Goal: Book appointment/travel/reservation

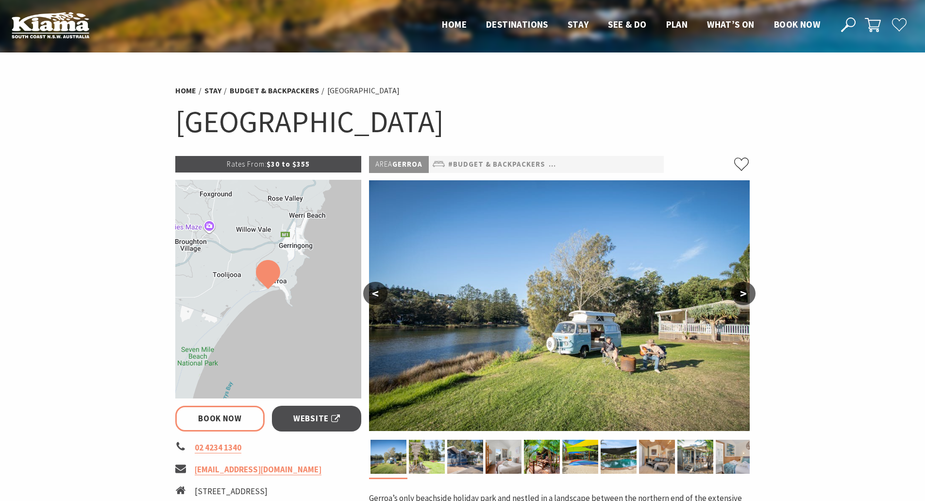
select select "3"
select select "2"
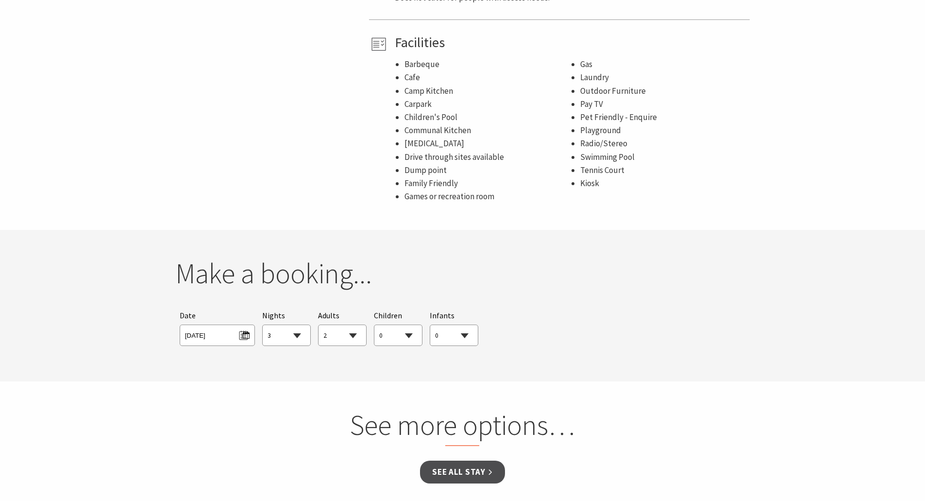
scroll to position [907, 0]
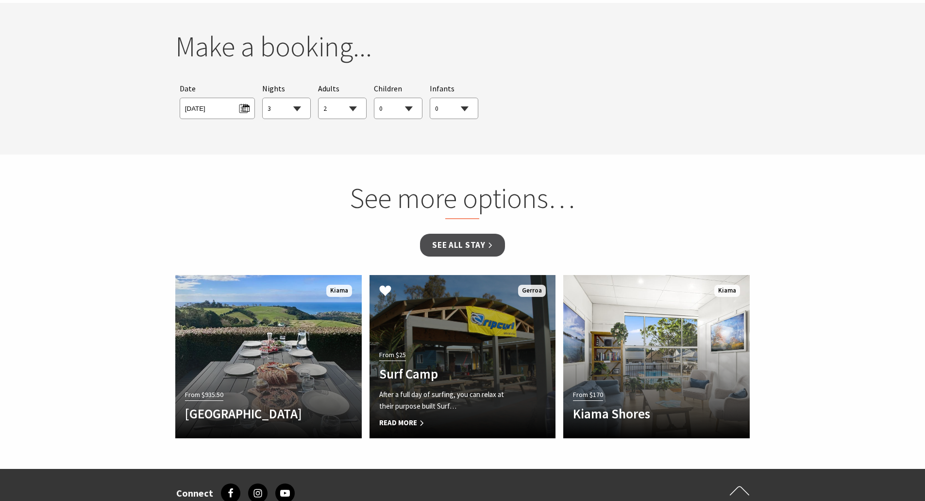
click at [415, 420] on span "Read More" at bounding box center [448, 423] width 139 height 12
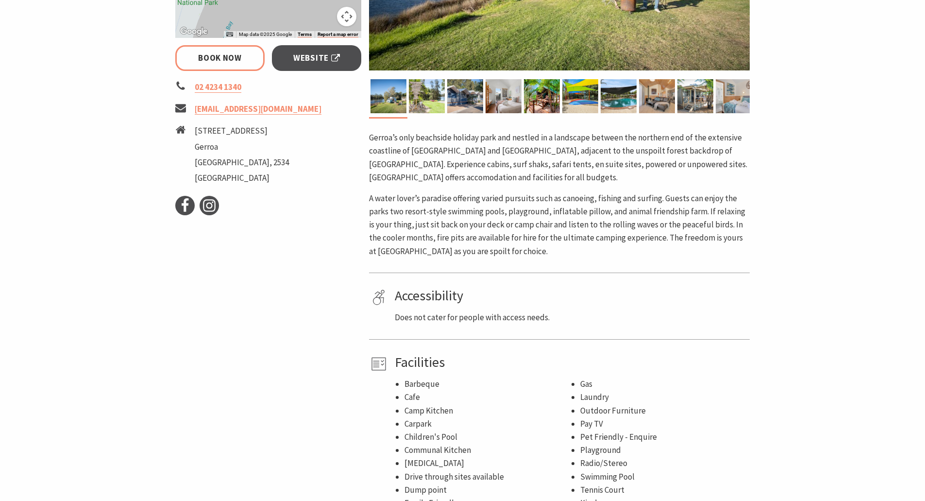
scroll to position [227, 0]
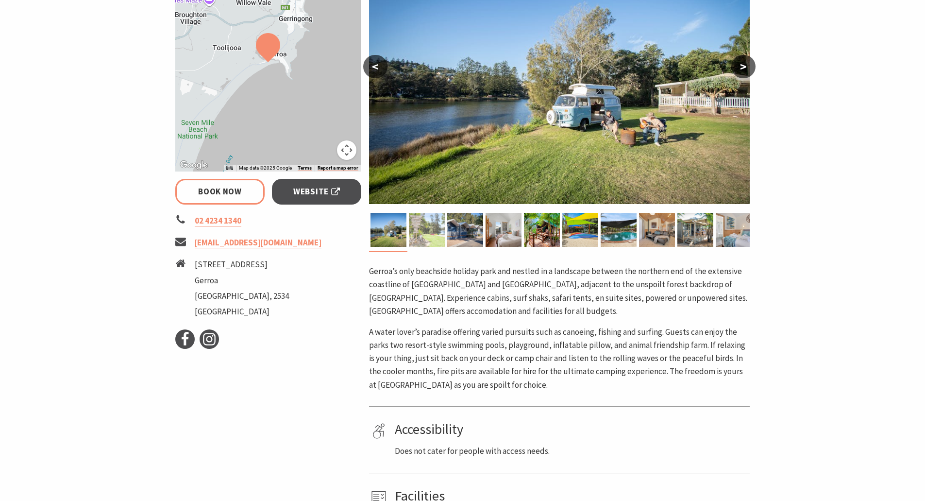
click at [430, 237] on img at bounding box center [427, 230] width 36 height 34
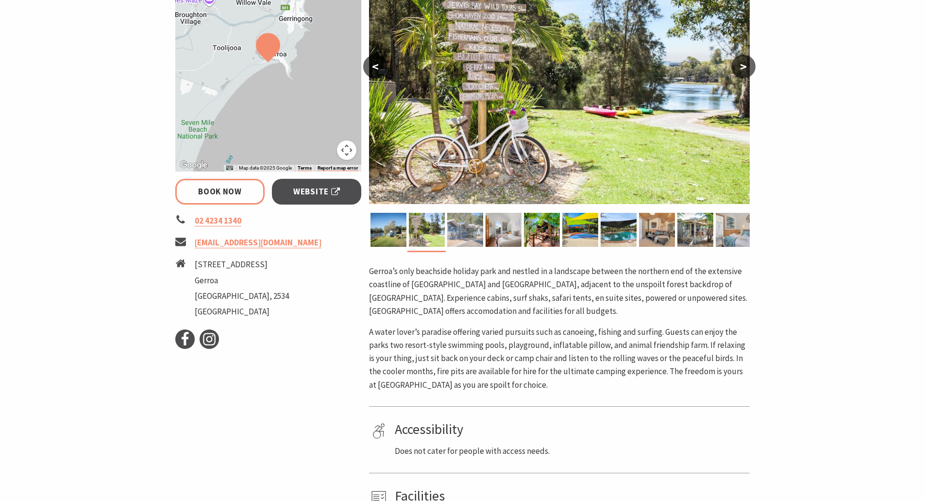
click at [470, 234] on img at bounding box center [465, 230] width 36 height 34
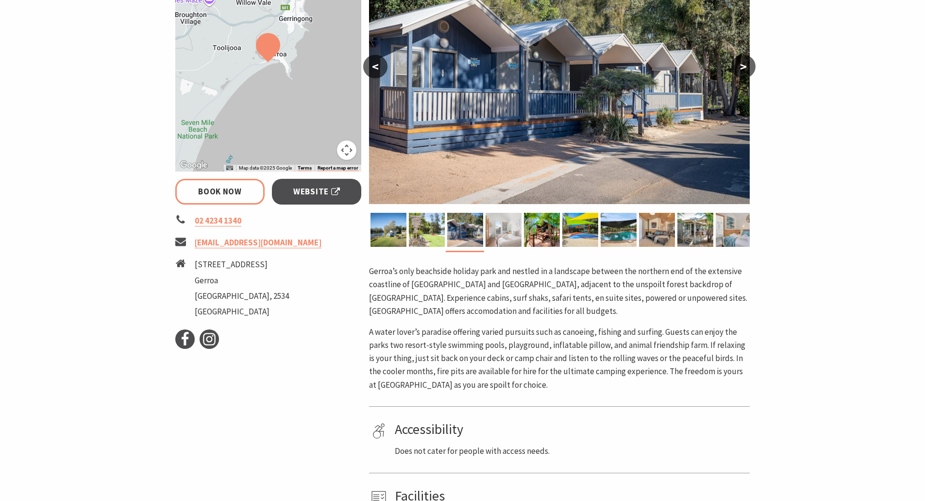
click at [507, 234] on img at bounding box center [504, 230] width 36 height 34
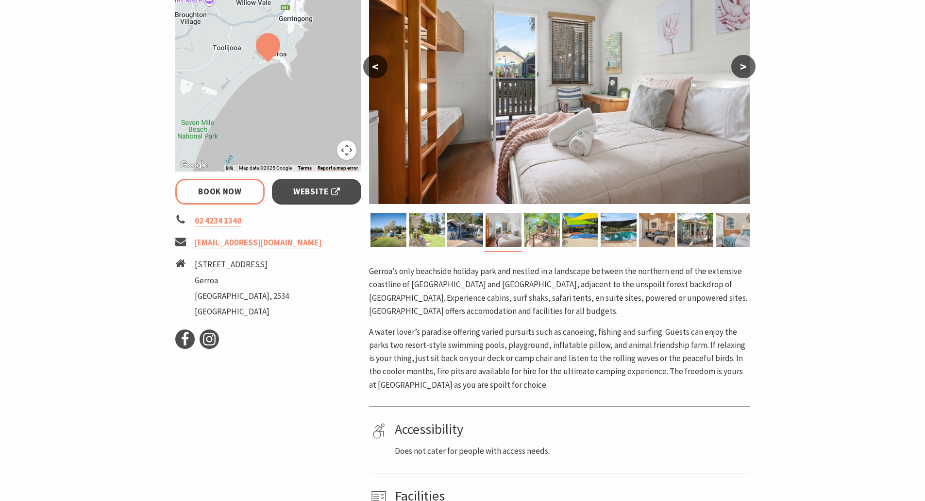
click at [537, 238] on img at bounding box center [542, 230] width 36 height 34
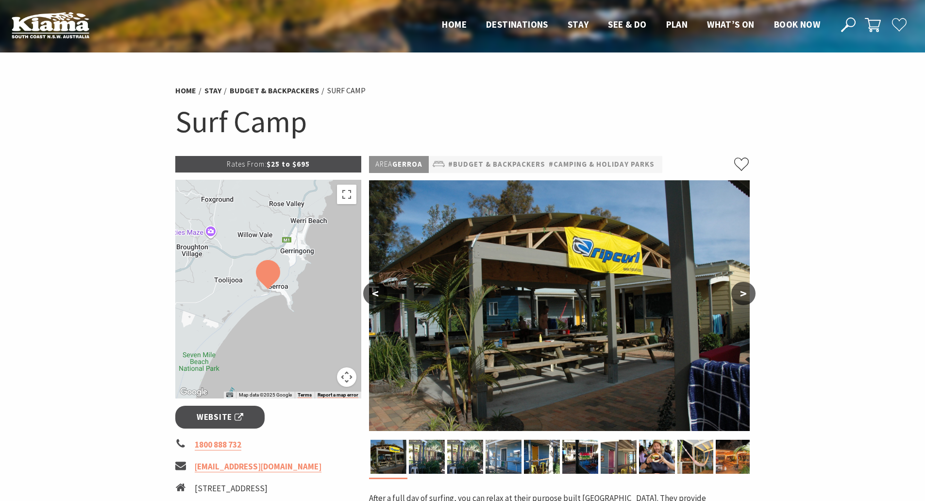
scroll to position [227, 0]
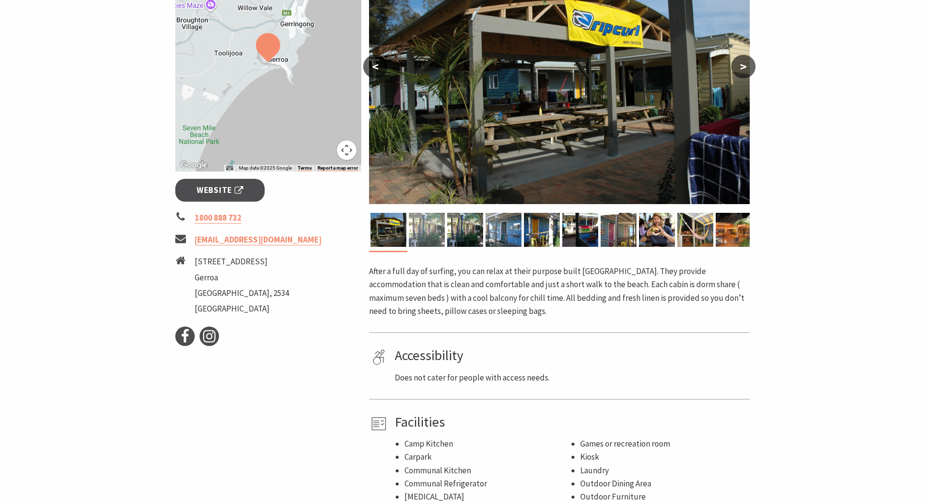
click at [429, 238] on img at bounding box center [427, 230] width 36 height 34
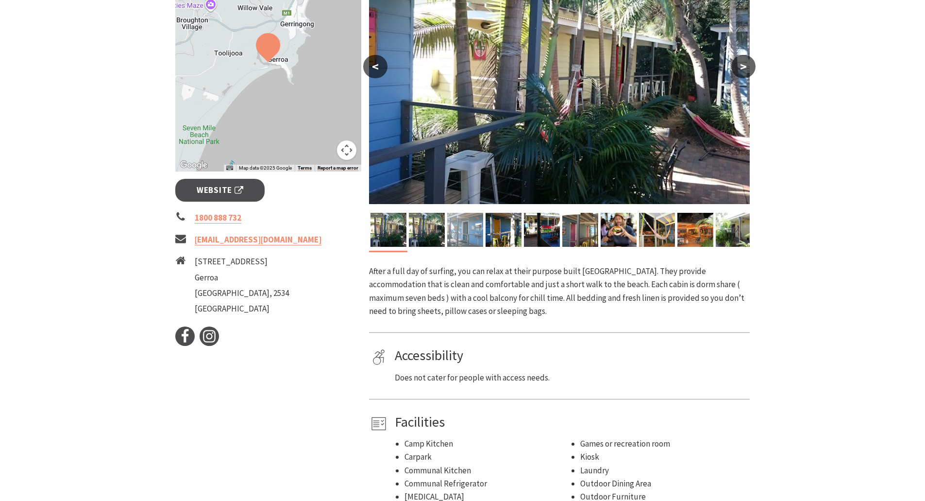
click at [471, 237] on img at bounding box center [465, 230] width 36 height 34
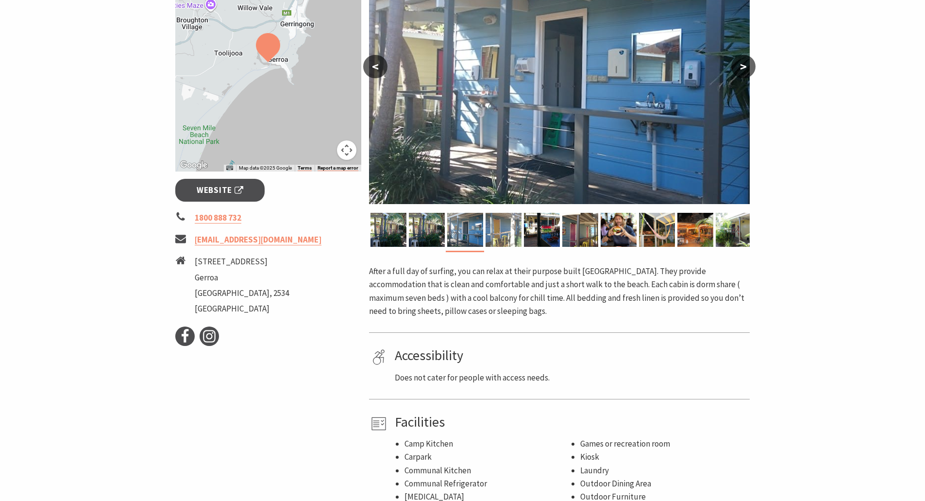
click at [494, 237] on img at bounding box center [504, 230] width 36 height 34
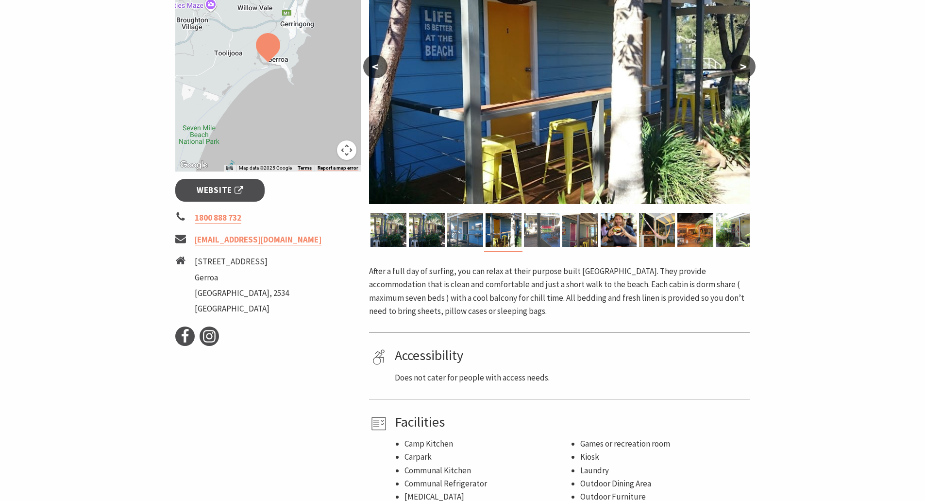
click at [539, 238] on img at bounding box center [542, 230] width 36 height 34
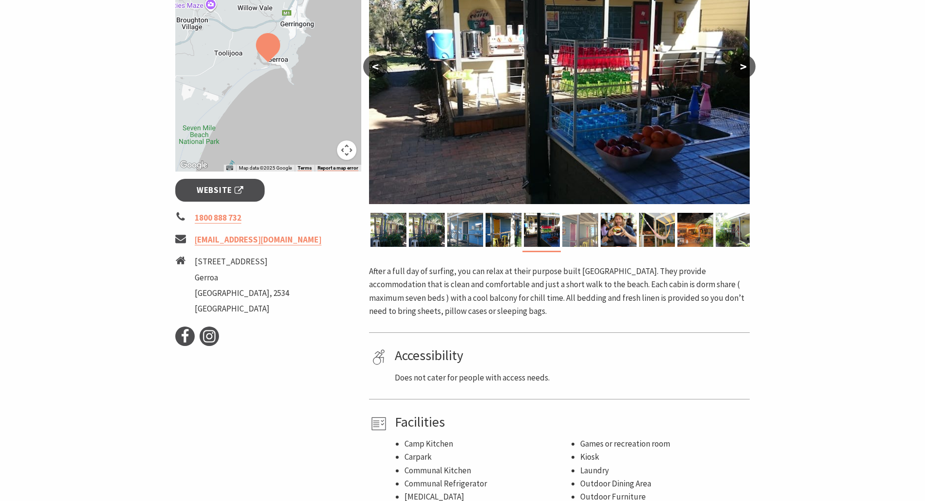
click at [566, 240] on img at bounding box center [580, 230] width 36 height 34
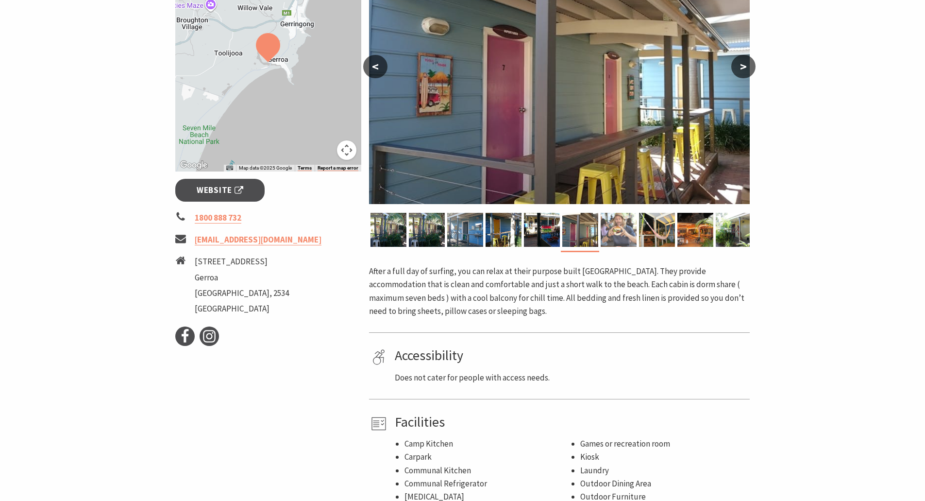
click at [618, 239] on img at bounding box center [619, 230] width 36 height 34
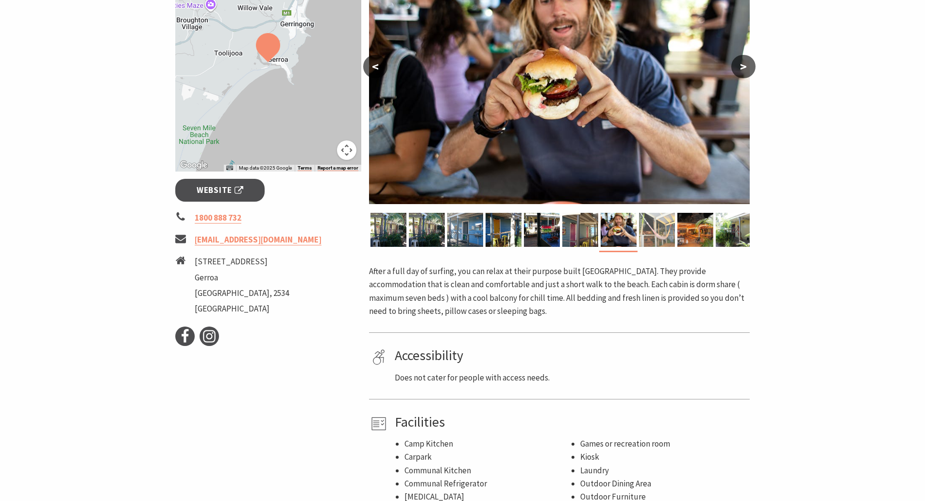
click at [651, 237] on img at bounding box center [657, 230] width 36 height 34
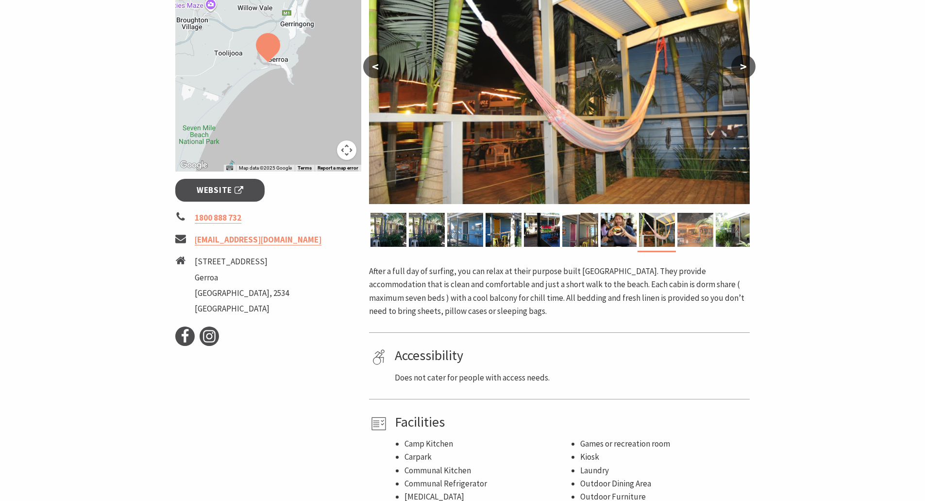
click at [689, 241] on img at bounding box center [696, 230] width 36 height 34
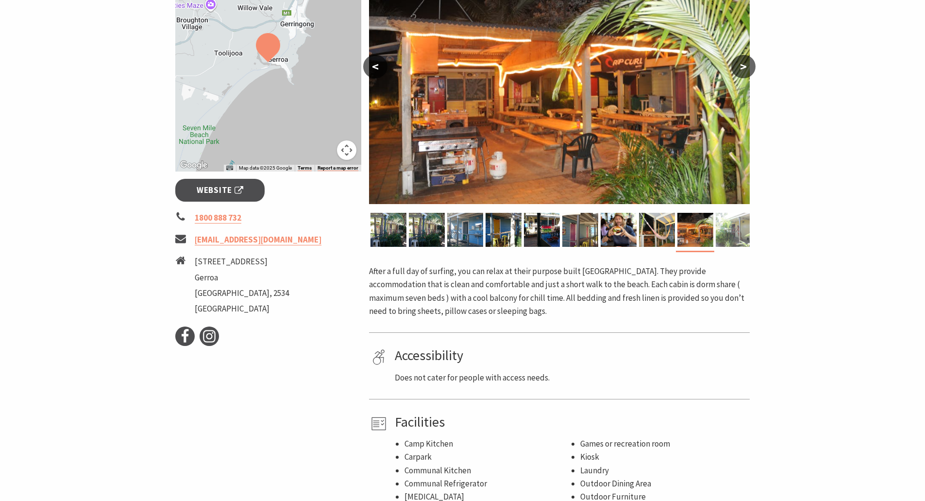
click at [728, 239] on img at bounding box center [734, 230] width 36 height 34
